Goal: Task Accomplishment & Management: Use online tool/utility

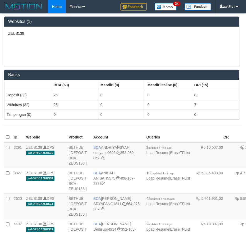
scroll to position [50, 0]
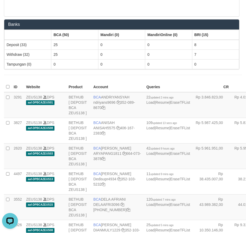
scroll to position [974, 0]
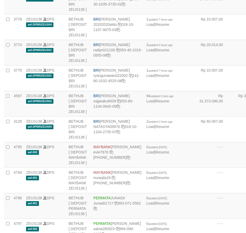
scroll to position [974, 0]
